Goal: Information Seeking & Learning: Understand process/instructions

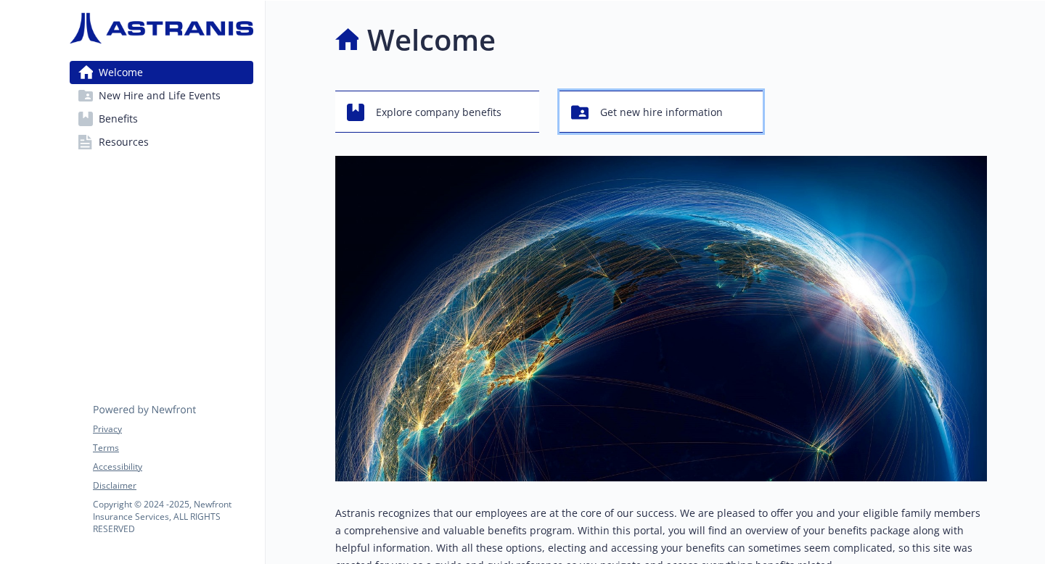
click at [649, 118] on span "Get new hire information" at bounding box center [661, 113] width 123 height 28
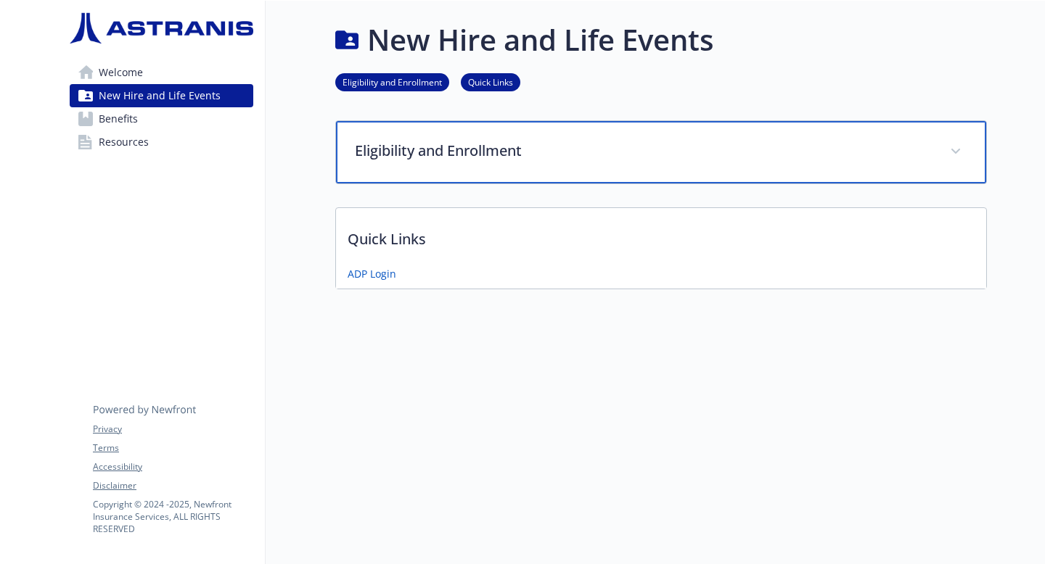
click at [558, 144] on p "Eligibility and Enrollment" at bounding box center [644, 151] width 578 height 22
